Goal: Information Seeking & Learning: Learn about a topic

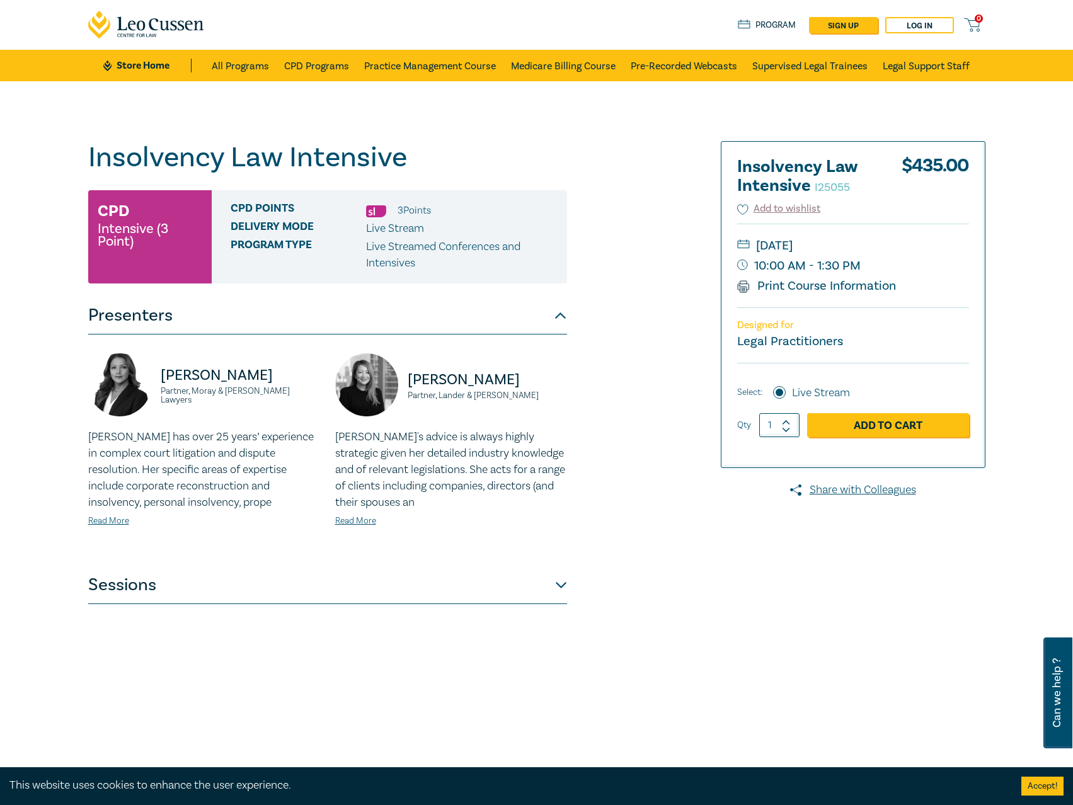
click at [469, 592] on button "Sessions" at bounding box center [327, 586] width 479 height 38
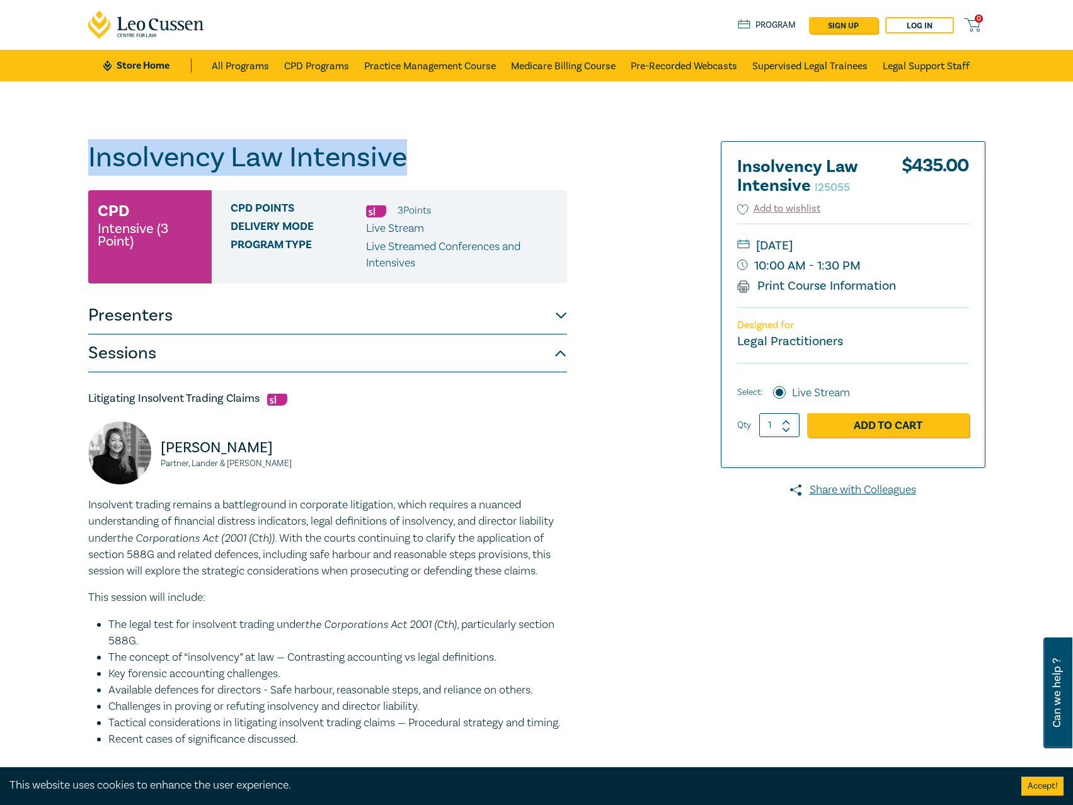
drag, startPoint x: 445, startPoint y: 170, endPoint x: 26, endPoint y: 146, distance: 419.8
copy h1 "Insolvency Law Intensive"
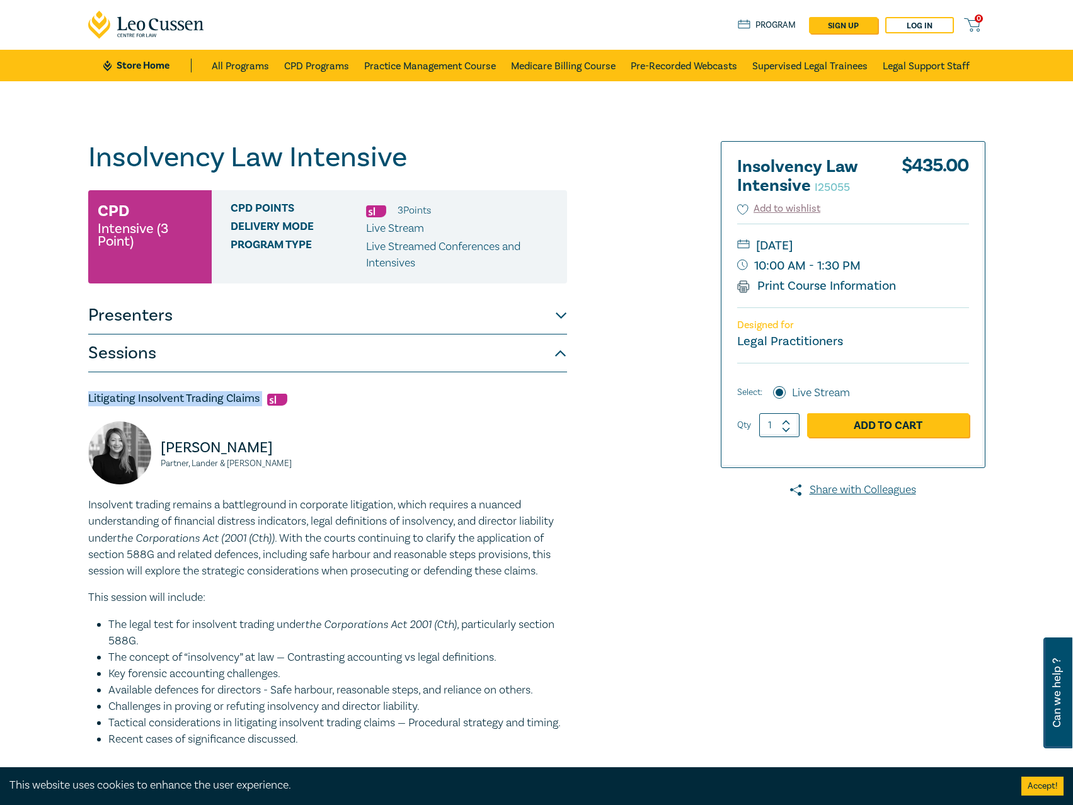
drag, startPoint x: 265, startPoint y: 402, endPoint x: 27, endPoint y: 400, distance: 238.2
copy h5 "Litigating Insolvent Trading Claims"
drag, startPoint x: 272, startPoint y: 468, endPoint x: 161, endPoint y: 449, distance: 113.1
click at [161, 449] on div "[PERSON_NAME] Partner, [PERSON_NAME] & [PERSON_NAME]" at bounding box center [204, 460] width 232 height 76
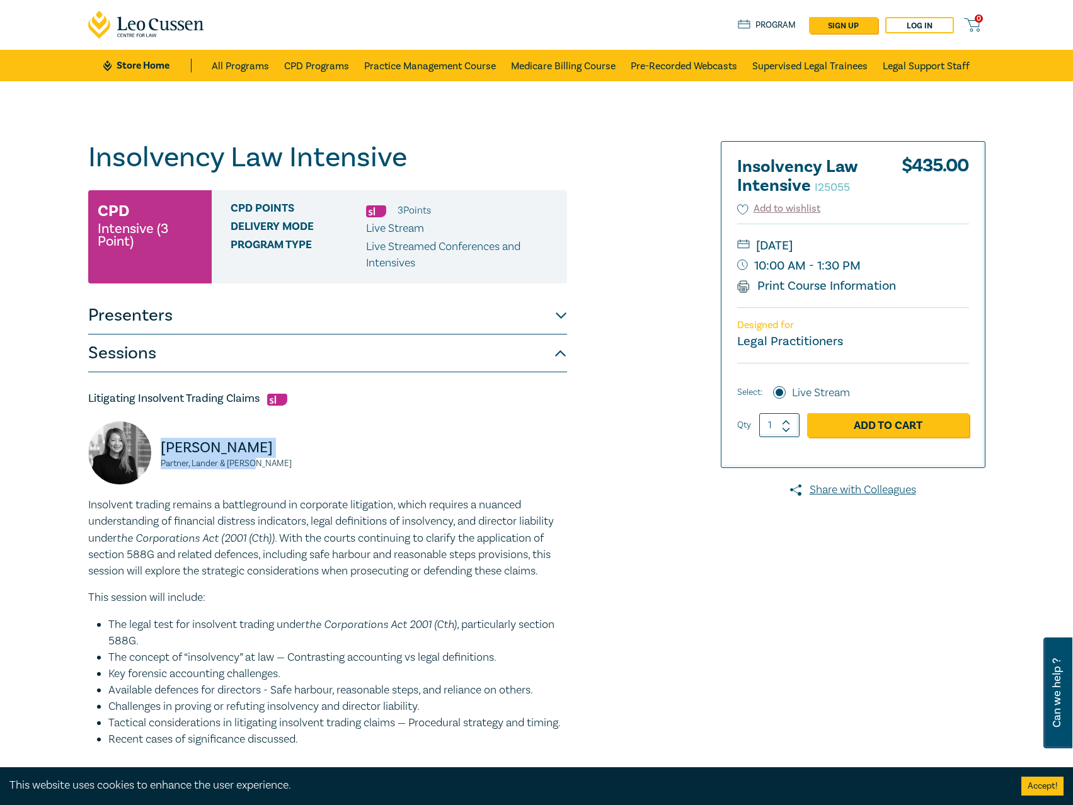
copy div "[PERSON_NAME] Partner, [PERSON_NAME] & [PERSON_NAME]"
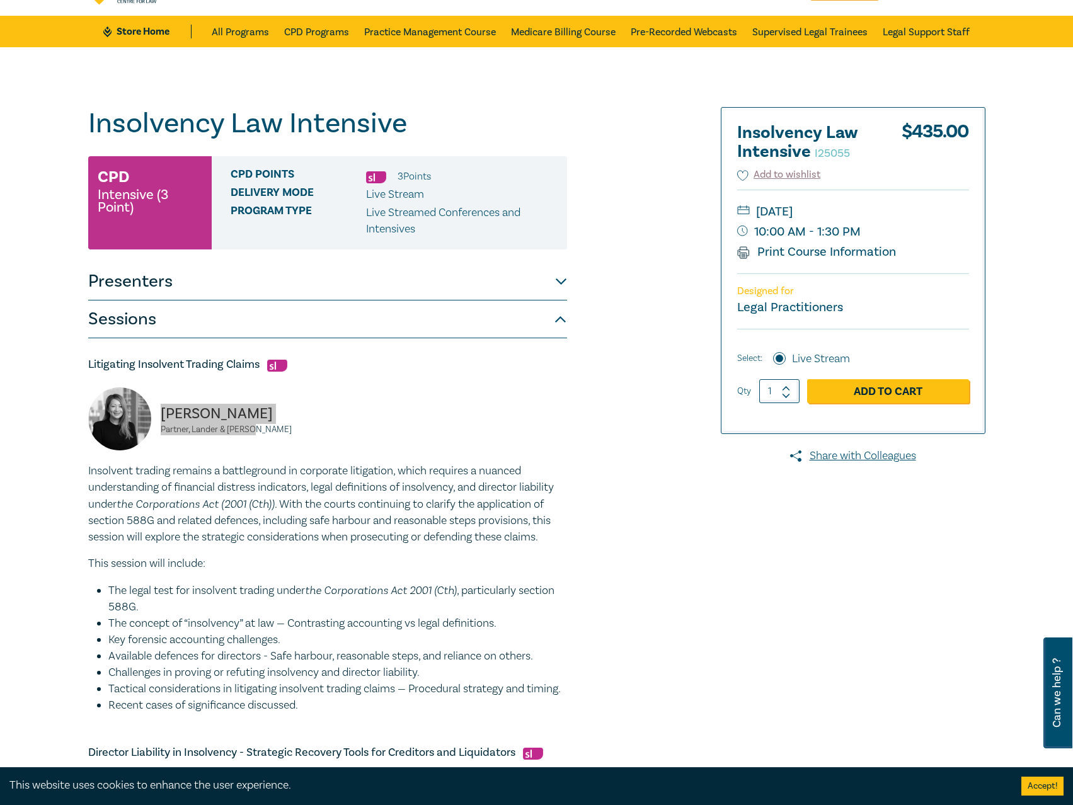
scroll to position [189, 0]
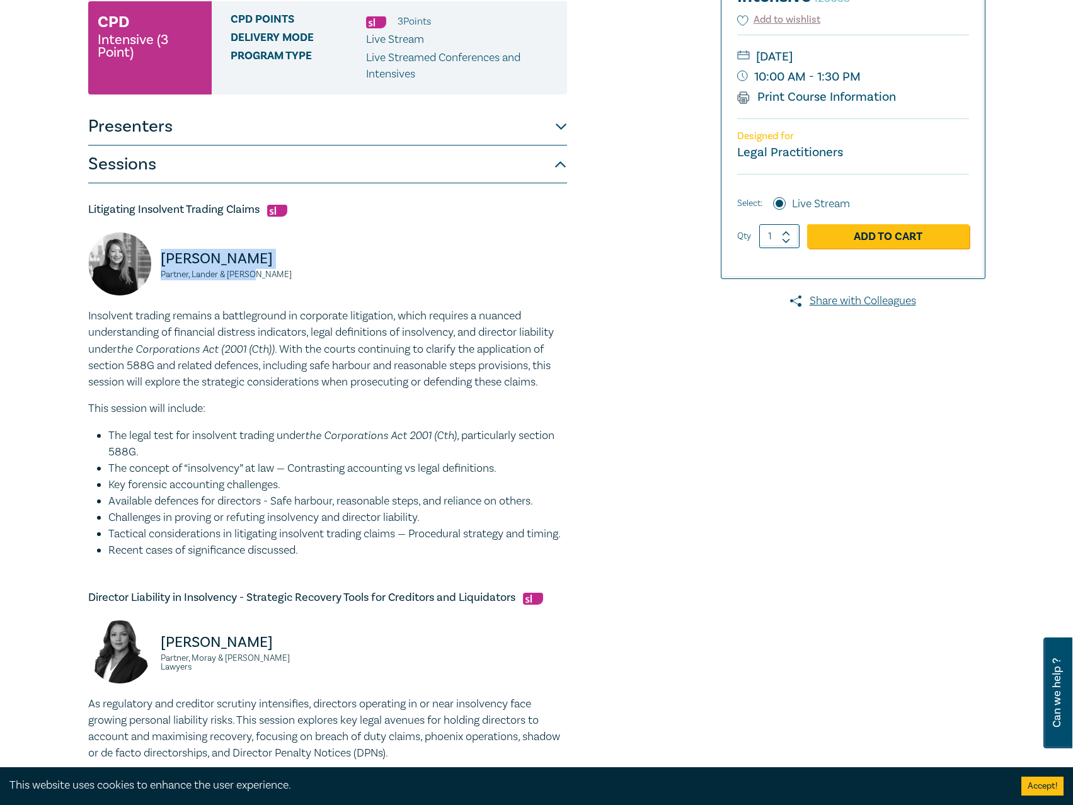
click at [379, 135] on button "Presenters" at bounding box center [327, 127] width 479 height 38
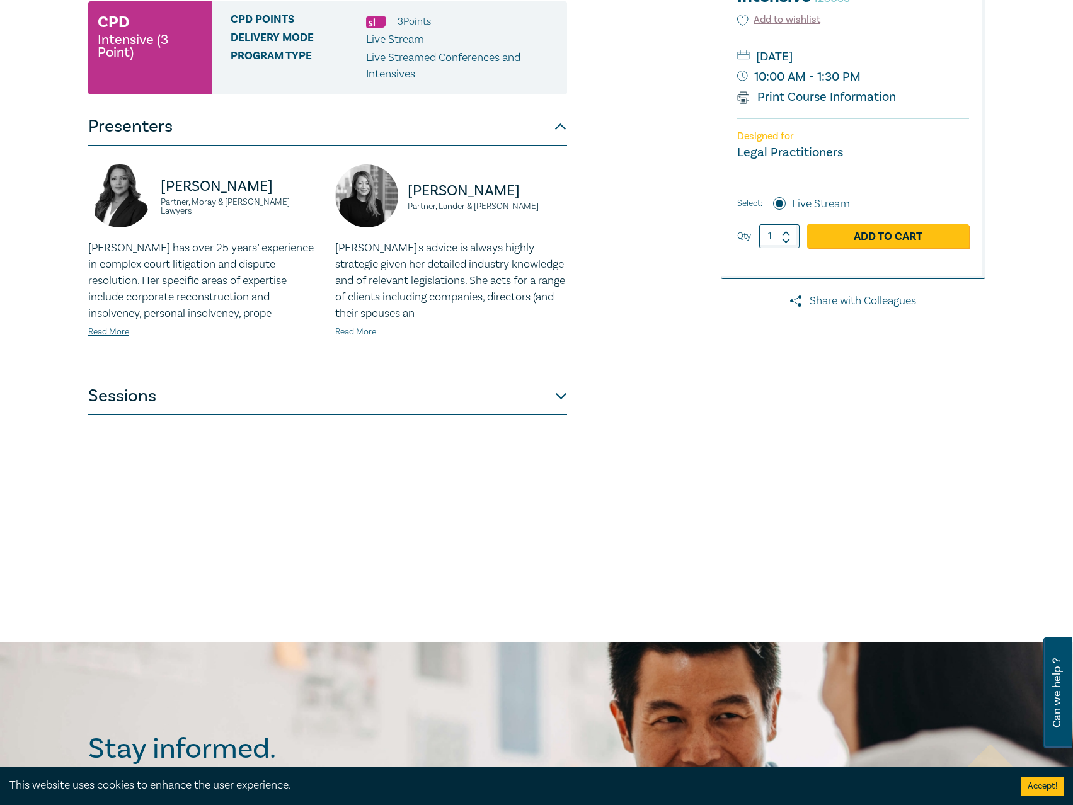
click at [363, 336] on link "Read More" at bounding box center [355, 331] width 41 height 11
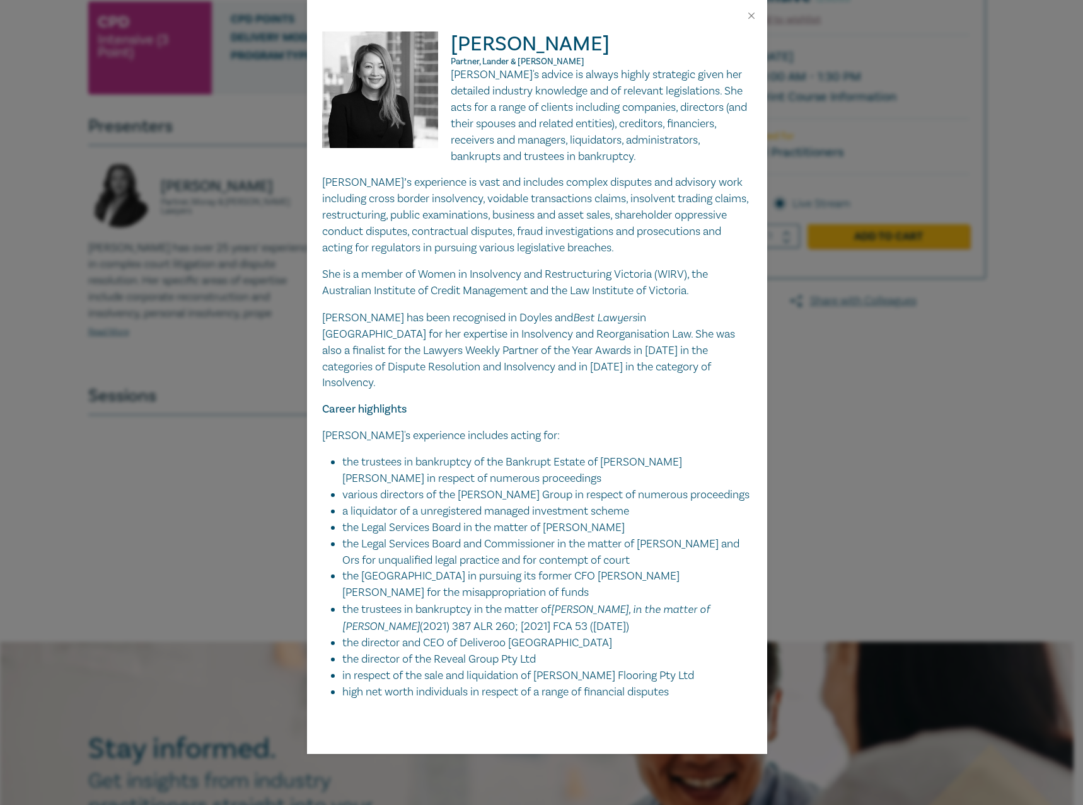
click at [909, 401] on div "[PERSON_NAME] Partner, [PERSON_NAME] & [PERSON_NAME] [PERSON_NAME]'s advice is …" at bounding box center [541, 402] width 1083 height 805
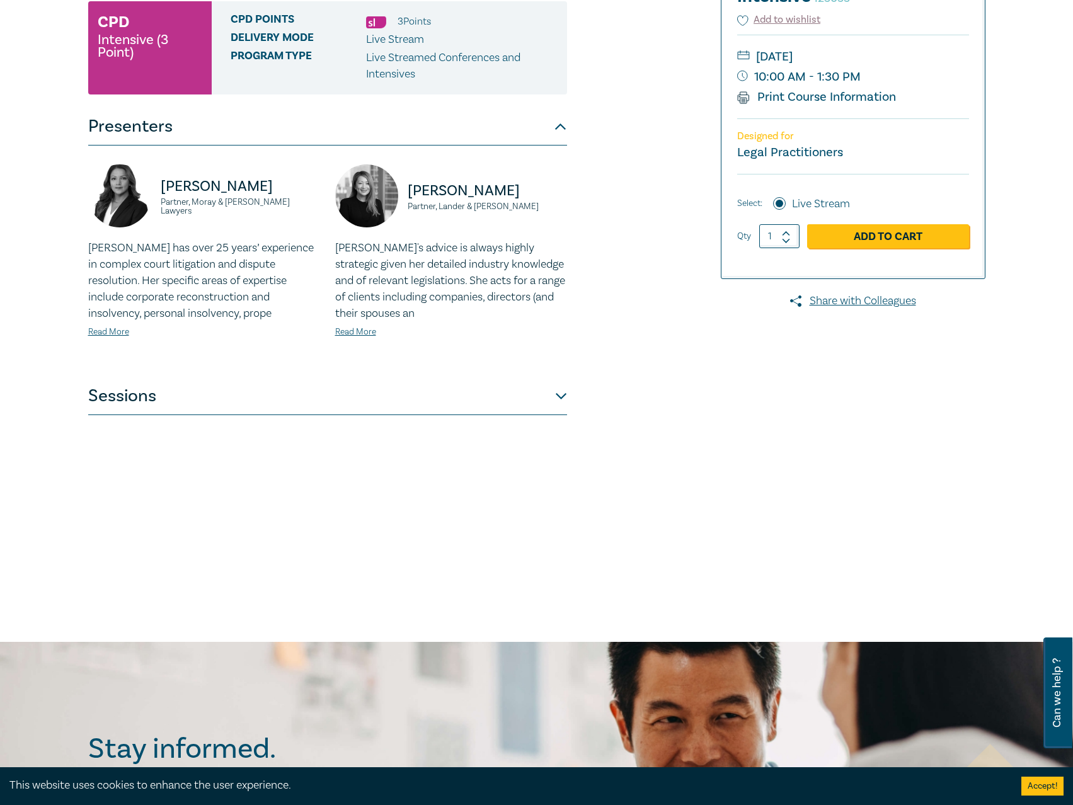
drag, startPoint x: 340, startPoint y: 382, endPoint x: 330, endPoint y: 387, distance: 11.3
click at [338, 383] on button "Sessions" at bounding box center [327, 396] width 479 height 38
